Goal: Task Accomplishment & Management: Manage account settings

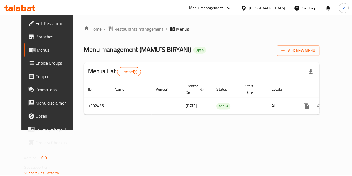
scroll to position [0, 2]
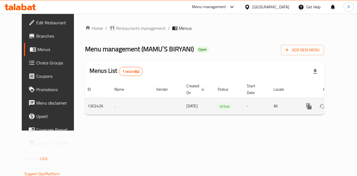
click at [345, 106] on icon "enhanced table" at bounding box center [348, 106] width 7 height 7
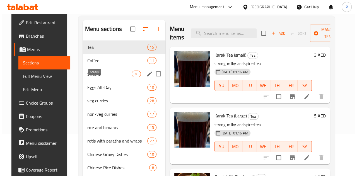
scroll to position [28, 0]
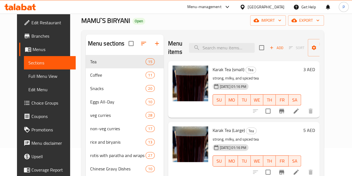
drag, startPoint x: 94, startPoint y: 68, endPoint x: 96, endPoint y: 54, distance: 14.1
click at [96, 54] on div "Menu sections Tea 15 Coffee 11 Snacks 20 Eggs All-Day 10 veg curries 28 non-veg…" at bounding box center [125, 146] width 78 height 223
click at [141, 45] on icon "button" at bounding box center [143, 43] width 5 height 3
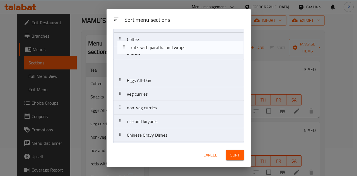
scroll to position [0, 0]
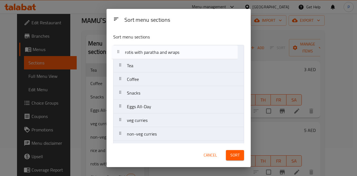
drag, startPoint x: 159, startPoint y: 99, endPoint x: 158, endPoint y: 53, distance: 45.7
click at [158, 53] on nav "Tea Coffee Snacks Eggs All-Day veg curries non-veg curries rice and biryanis ro…" at bounding box center [178, 147] width 131 height 205
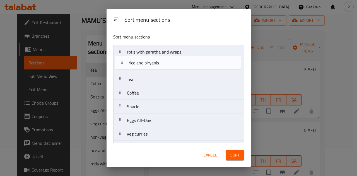
drag, startPoint x: 168, startPoint y: 93, endPoint x: 169, endPoint y: 67, distance: 26.8
click at [170, 64] on nav "rotis with paratha and wraps Tea Coffee Snacks Eggs All-Day veg curries non-veg…" at bounding box center [178, 147] width 131 height 205
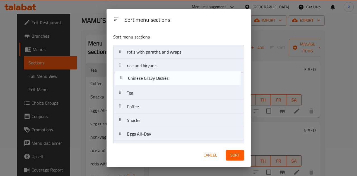
click at [151, 80] on nav "rotis with paratha and wraps rice and biryanis Tea Coffee Snacks Eggs All-Day v…" at bounding box center [178, 147] width 131 height 205
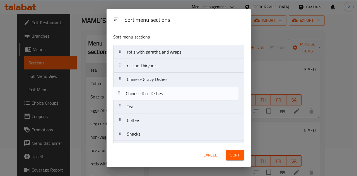
drag, startPoint x: 151, startPoint y: 72, endPoint x: 150, endPoint y: 94, distance: 22.3
click at [150, 94] on nav "rotis with paratha and wraps rice and biryanis Chinese Gravy Dishes Tea Coffee …" at bounding box center [178, 147] width 131 height 205
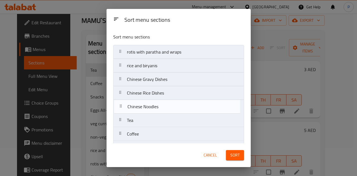
drag, startPoint x: 147, startPoint y: 84, endPoint x: 148, endPoint y: 107, distance: 22.6
click at [148, 107] on nav "rotis with paratha and wraps rice and biryanis Chinese Gravy Dishes Chinese Ric…" at bounding box center [178, 147] width 131 height 205
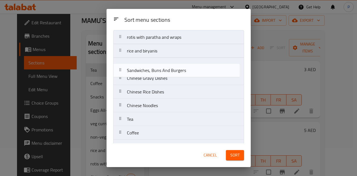
scroll to position [10, 0]
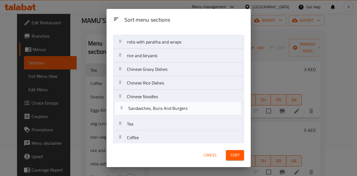
click at [172, 110] on nav "rotis with paratha and wraps rice and biryanis Chinese Gravy Dishes Chinese Ric…" at bounding box center [178, 137] width 131 height 205
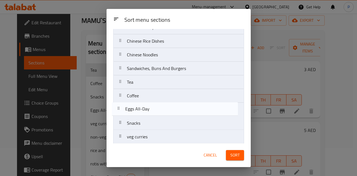
scroll to position [52, 0]
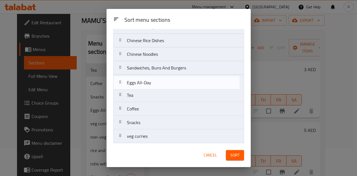
drag, startPoint x: 154, startPoint y: 122, endPoint x: 152, endPoint y: 77, distance: 44.9
click at [152, 77] on nav "rotis with paratha and wraps rice and biryanis Chinese Gravy Dishes Chinese Ric…" at bounding box center [178, 94] width 131 height 205
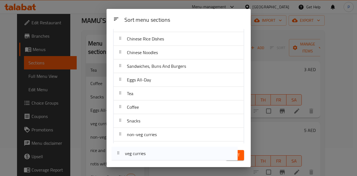
scroll to position [69, 0]
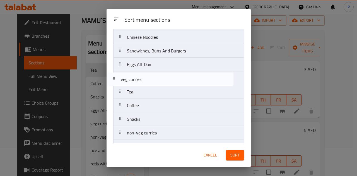
drag, startPoint x: 150, startPoint y: 84, endPoint x: 146, endPoint y: 81, distance: 4.6
click at [145, 81] on nav "rotis with paratha and wraps rice and biryanis Chinese Gravy Dishes Chinese Ric…" at bounding box center [178, 77] width 131 height 205
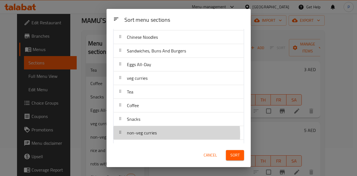
scroll to position [71, 0]
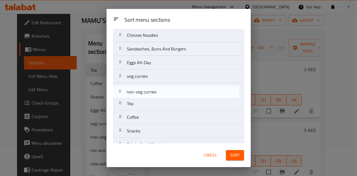
drag, startPoint x: 152, startPoint y: 133, endPoint x: 152, endPoint y: 84, distance: 49.0
click at [152, 84] on nav "rotis with paratha and wraps rice and biryanis Chinese Gravy Dishes Chinese Ric…" at bounding box center [178, 76] width 131 height 205
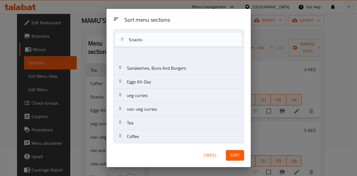
scroll to position [64, 0]
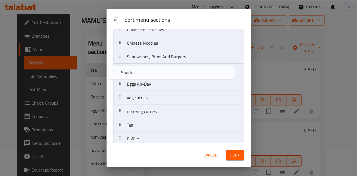
drag, startPoint x: 148, startPoint y: 96, endPoint x: 142, endPoint y: 73, distance: 24.2
click at [142, 73] on nav "rotis with paratha and wraps rice and biryanis Chinese Gravy Dishes Chinese Ric…" at bounding box center [178, 83] width 131 height 205
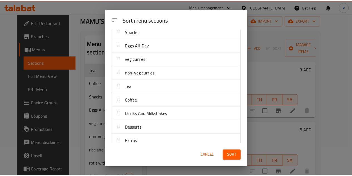
scroll to position [108, 0]
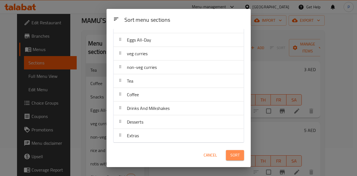
click at [240, 156] on button "Sort" at bounding box center [235, 155] width 18 height 10
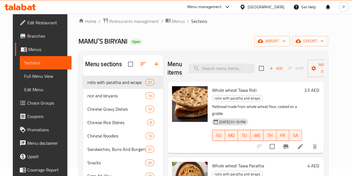
scroll to position [0, 0]
